Goal: Find specific page/section: Find specific page/section

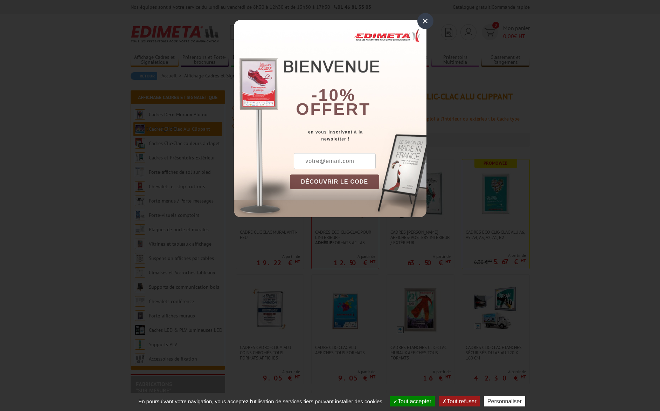
click at [426, 19] on div "×" at bounding box center [425, 21] width 16 height 16
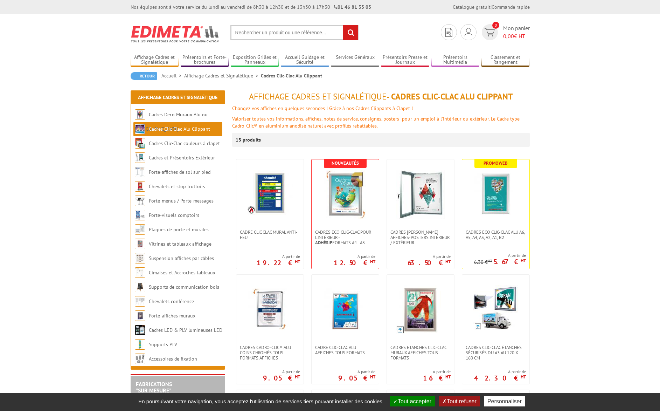
click at [242, 32] on input "text" at bounding box center [294, 32] width 128 height 15
type input "flip"
click at [343, 25] on input "rechercher" at bounding box center [350, 32] width 15 height 15
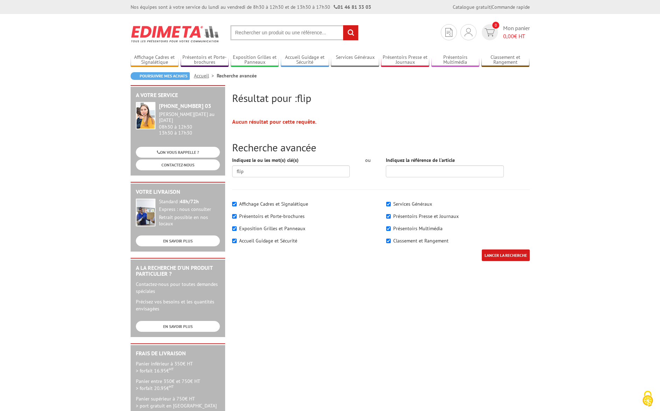
click at [237, 32] on input "text" at bounding box center [294, 32] width 128 height 15
type input "slip"
click at [343, 25] on input "rechercher" at bounding box center [350, 32] width 15 height 15
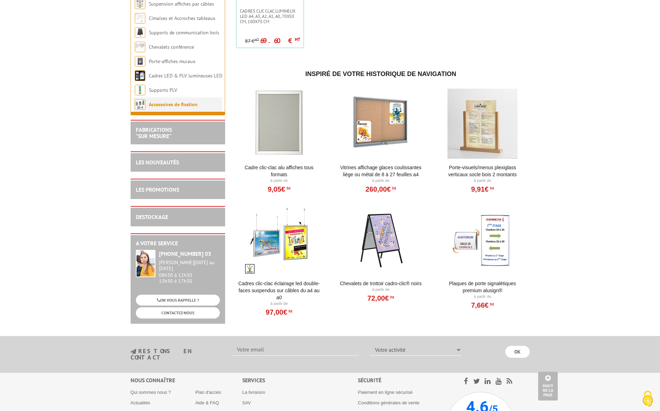
scroll to position [579, 0]
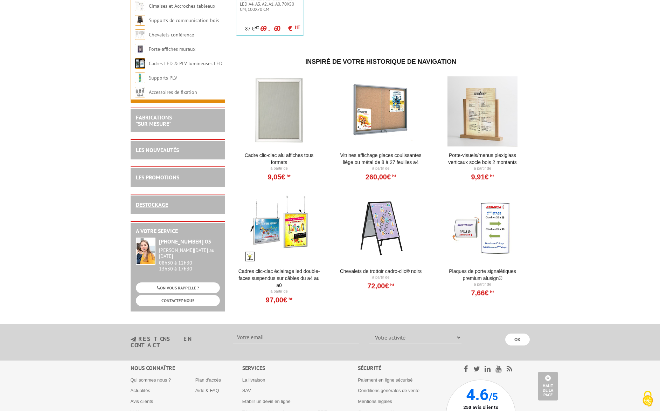
click at [162, 208] on link "DESTOCKAGE" at bounding box center [152, 204] width 32 height 7
